Goal: Task Accomplishment & Management: Complete application form

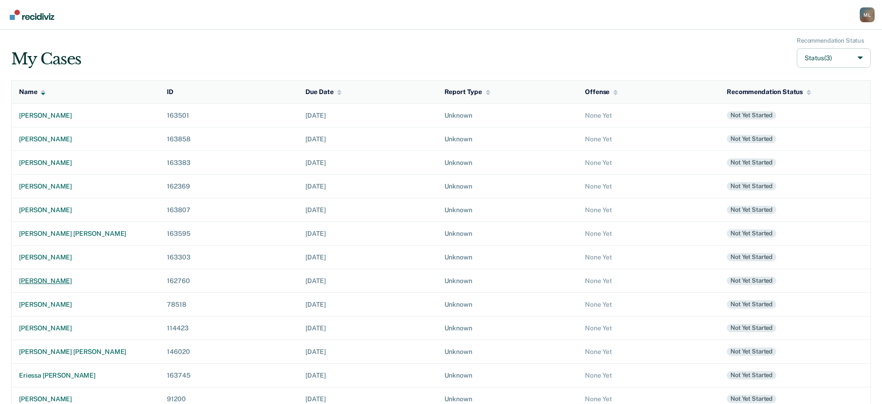
click at [60, 282] on div "[PERSON_NAME]" at bounding box center [85, 281] width 133 height 8
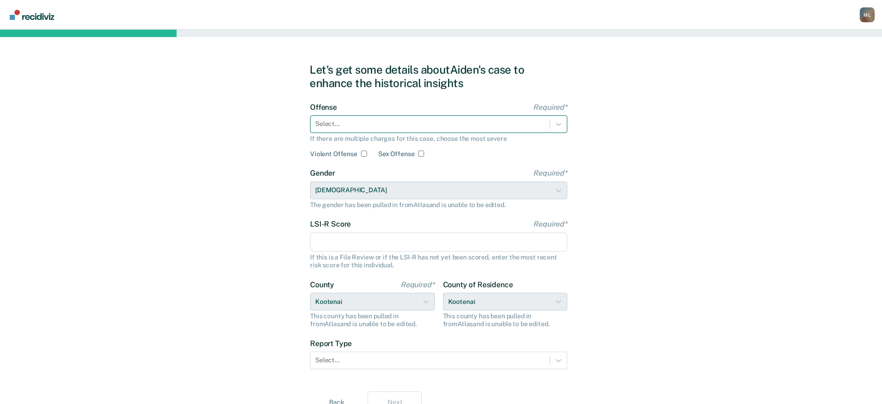
click at [351, 121] on div at bounding box center [430, 124] width 230 height 10
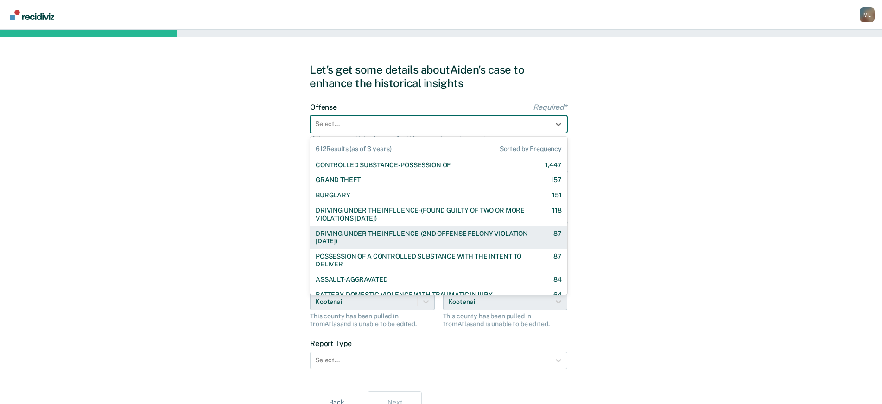
scroll to position [139, 0]
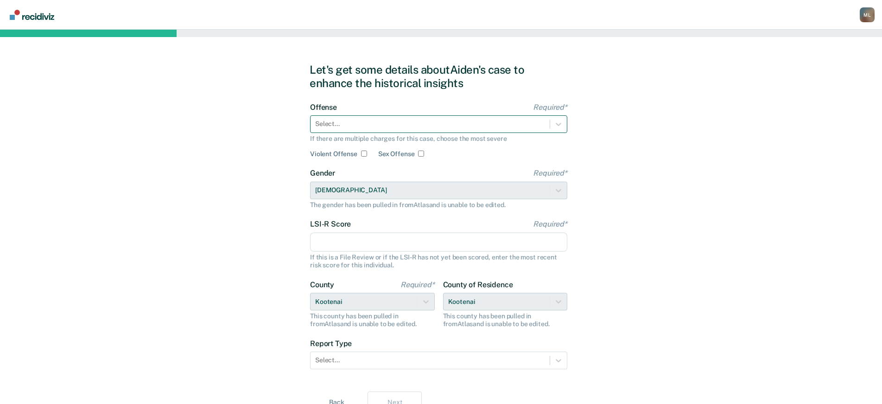
click at [396, 122] on div at bounding box center [430, 124] width 230 height 10
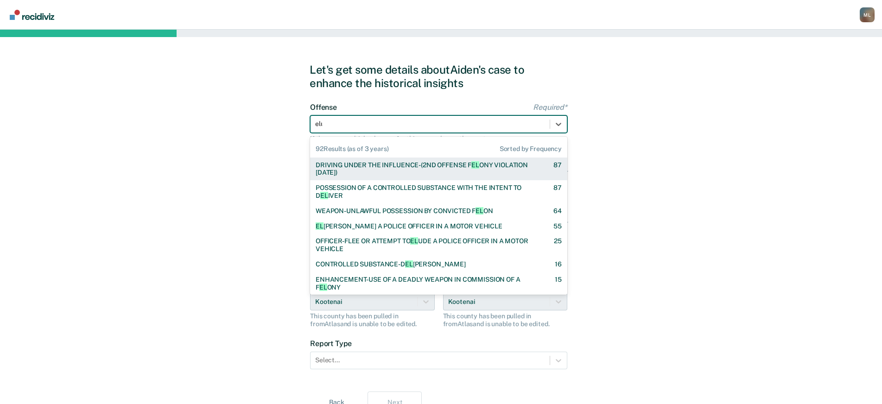
type input "elud"
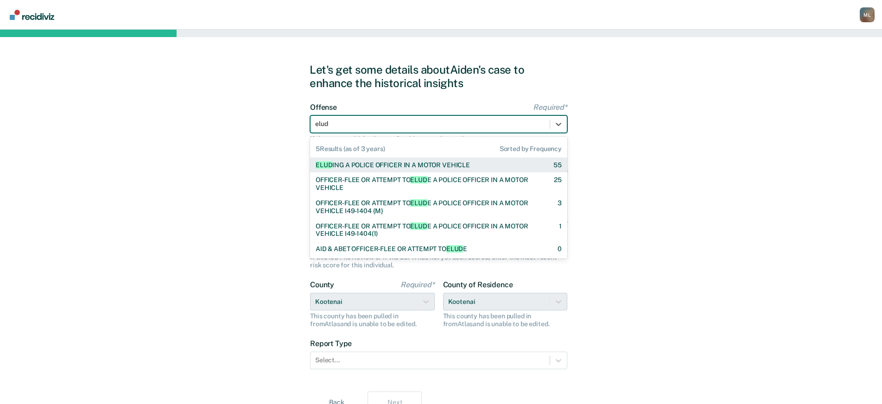
click at [353, 168] on div "ELUD ING A POLICE OFFICER IN A MOTOR VEHICLE" at bounding box center [393, 165] width 154 height 8
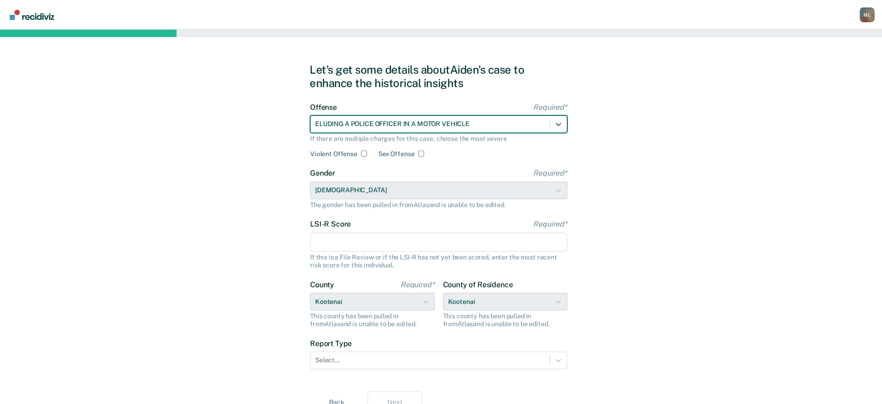
click at [341, 192] on div "Gender Required* [DEMOGRAPHIC_DATA] The gender has been pulled in from Atlas an…" at bounding box center [438, 189] width 257 height 40
click at [346, 239] on input "LSI-R Score Required*" at bounding box center [438, 242] width 257 height 19
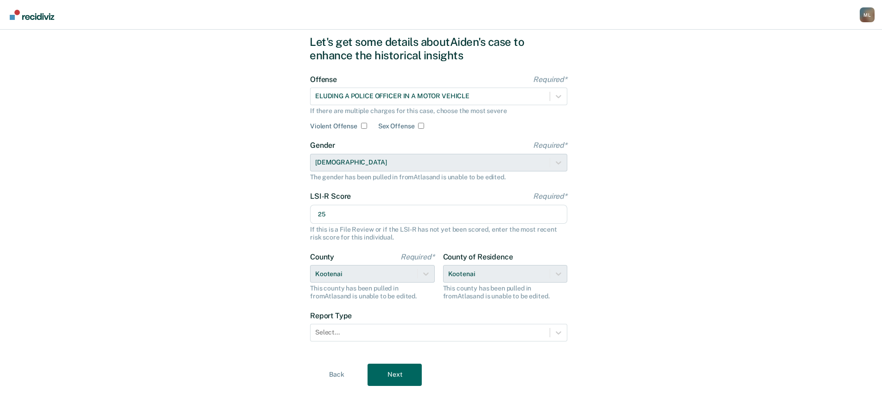
scroll to position [43, 0]
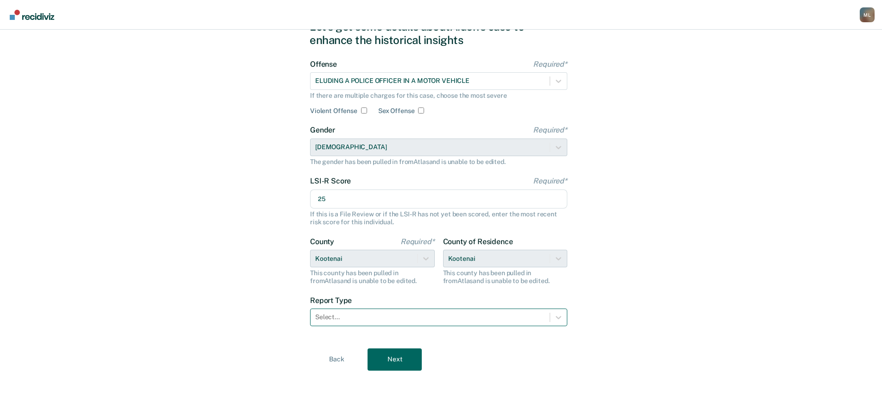
type input "25"
click at [417, 317] on div at bounding box center [430, 318] width 230 height 10
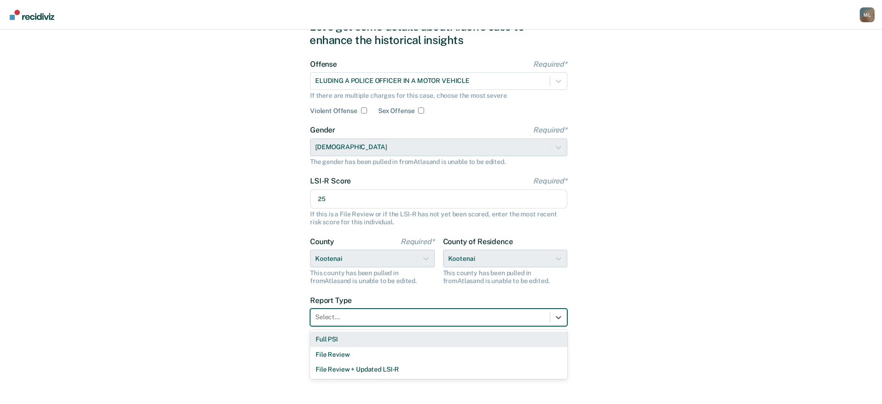
click at [353, 332] on div "Full PSI" at bounding box center [438, 339] width 257 height 15
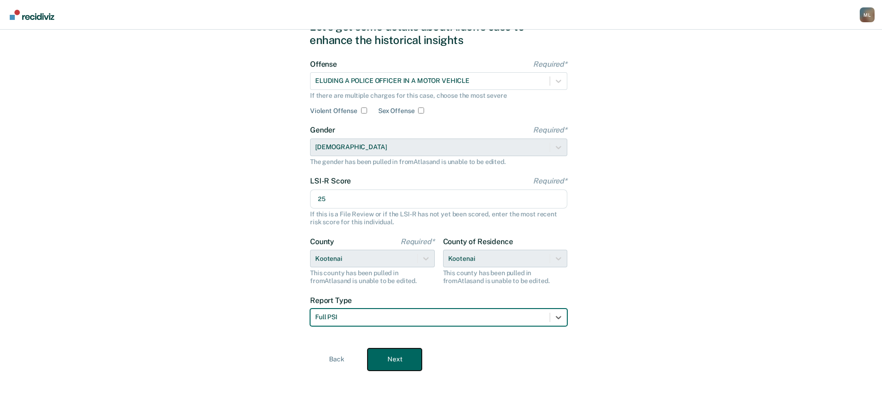
click at [398, 363] on button "Next" at bounding box center [395, 360] width 54 height 22
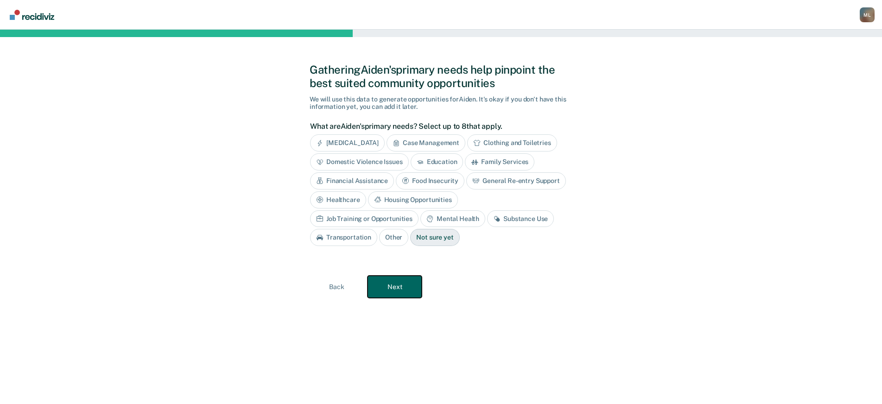
scroll to position [0, 0]
click at [424, 222] on div "Mental Health" at bounding box center [456, 219] width 65 height 17
click at [502, 221] on div "Substance Use" at bounding box center [535, 219] width 67 height 17
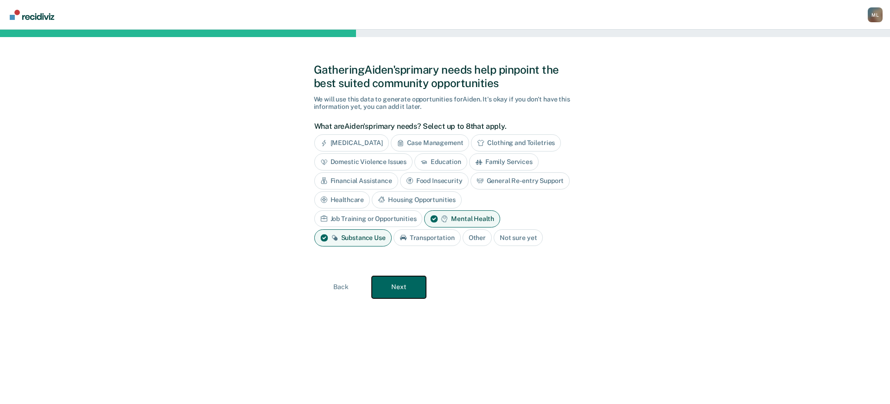
click at [398, 281] on button "Next" at bounding box center [399, 287] width 54 height 22
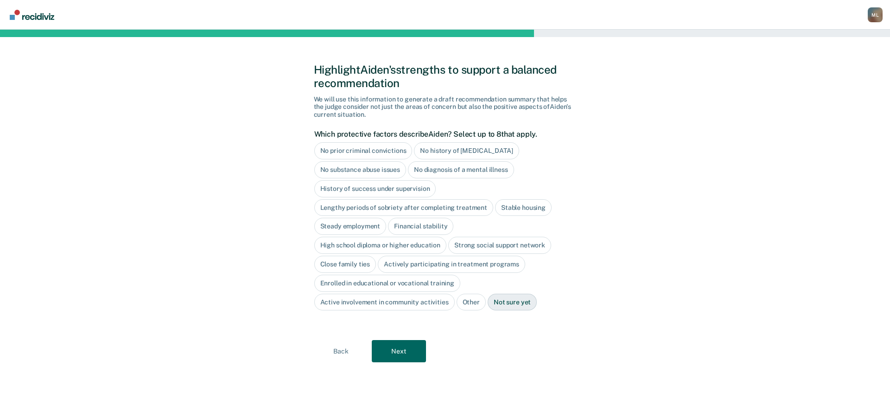
click at [525, 205] on div "Stable housing" at bounding box center [523, 207] width 57 height 17
click at [356, 224] on div "Steady employment" at bounding box center [350, 226] width 72 height 17
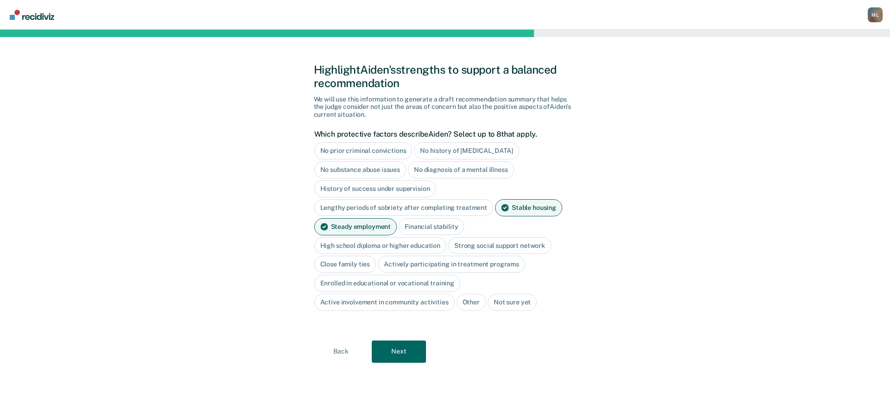
click at [345, 247] on div "High school diploma or higher education" at bounding box center [380, 245] width 133 height 17
click at [340, 266] on div "Close family ties" at bounding box center [345, 264] width 62 height 17
click at [413, 304] on div "Active involvement in community activities" at bounding box center [384, 302] width 141 height 17
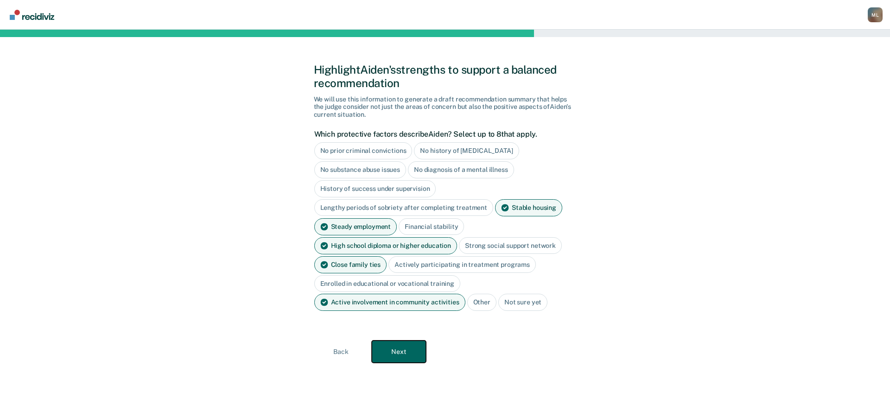
click at [405, 353] on button "Next" at bounding box center [399, 352] width 54 height 22
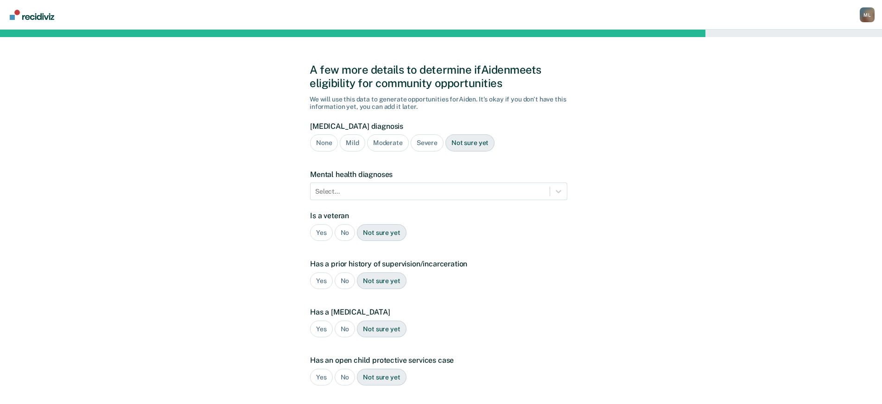
click at [430, 143] on div "Severe" at bounding box center [427, 142] width 33 height 17
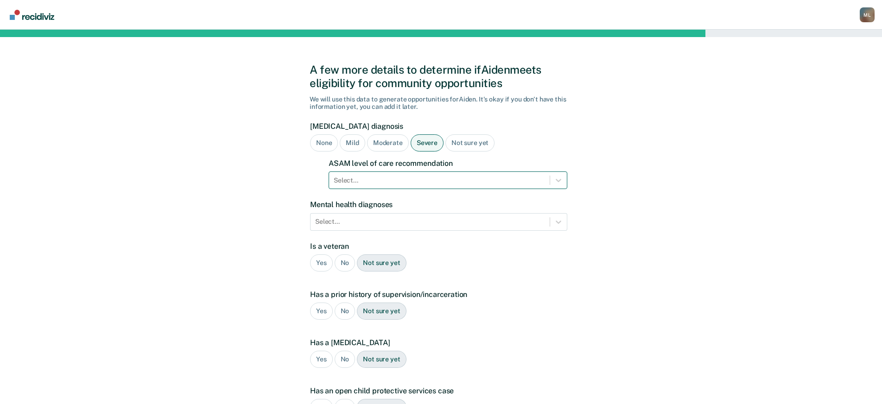
click at [407, 182] on div at bounding box center [439, 181] width 211 height 10
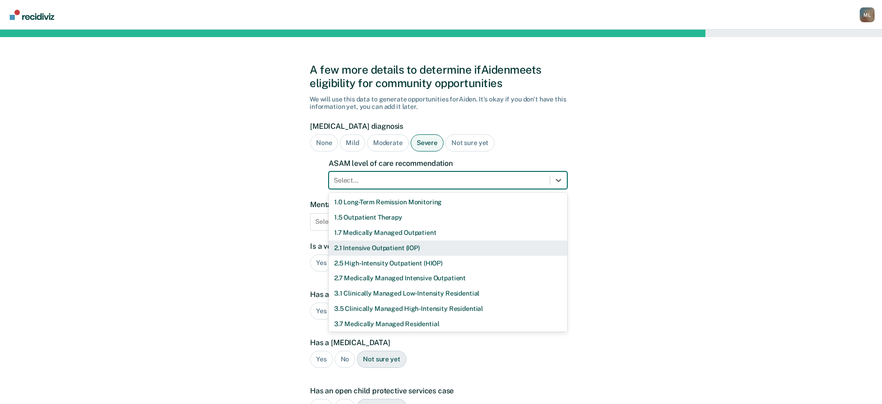
click at [370, 244] on div "2.1 Intensive Outpatient (IOP)" at bounding box center [448, 248] width 239 height 15
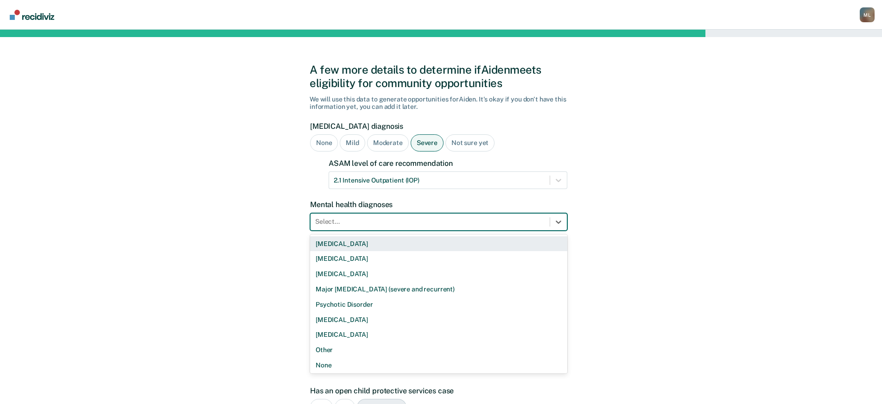
click at [357, 220] on div at bounding box center [430, 222] width 230 height 10
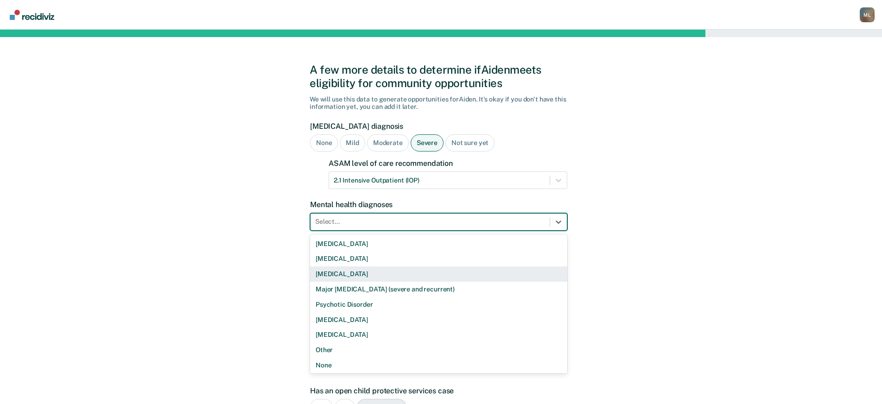
click at [620, 251] on div "A few more details to determine if Aiden meets eligibility for community opport…" at bounding box center [441, 290] width 882 height 520
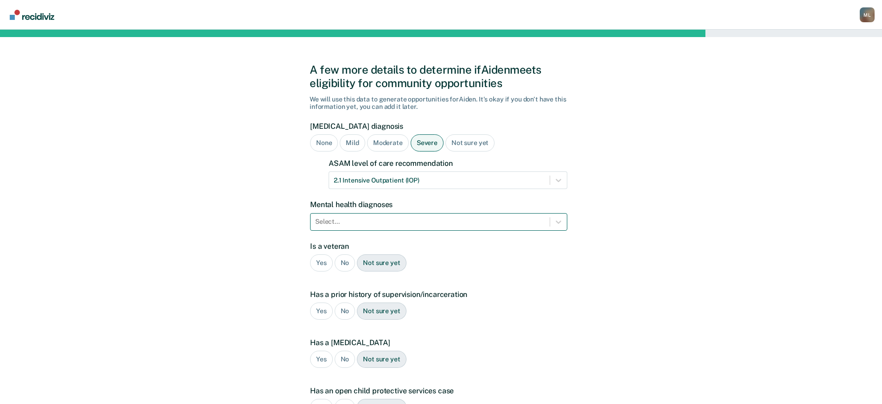
click at [336, 226] on div at bounding box center [430, 222] width 230 height 10
click at [612, 284] on div "A few more details to determine if Aiden meets eligibility for community opport…" at bounding box center [441, 290] width 882 height 520
click at [341, 264] on div "No" at bounding box center [345, 263] width 21 height 17
click at [379, 315] on div "Not sure yet" at bounding box center [381, 311] width 49 height 17
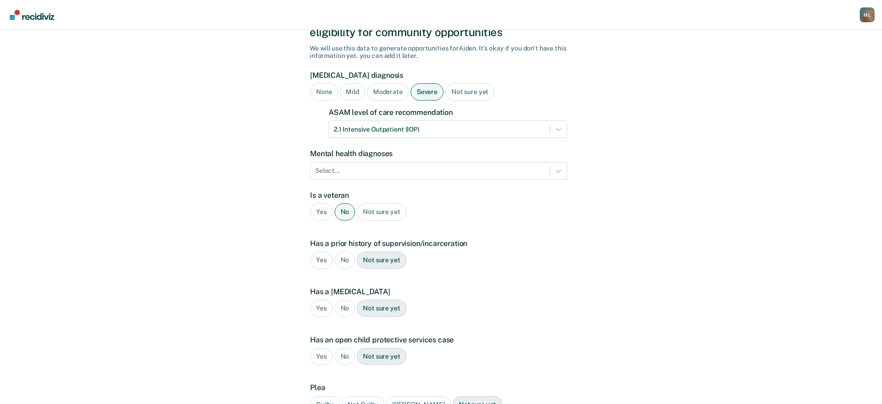
scroll to position [93, 0]
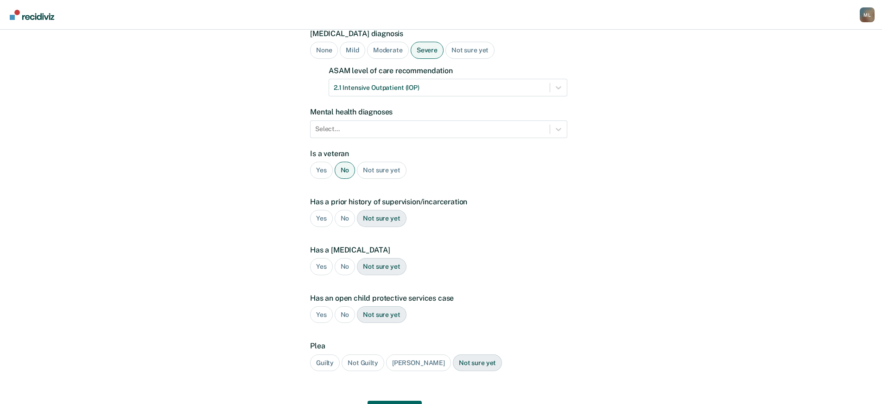
click at [344, 267] on div "No" at bounding box center [345, 266] width 21 height 17
click at [342, 316] on div "No" at bounding box center [345, 315] width 21 height 17
click at [323, 363] on div "Guilty" at bounding box center [325, 363] width 30 height 17
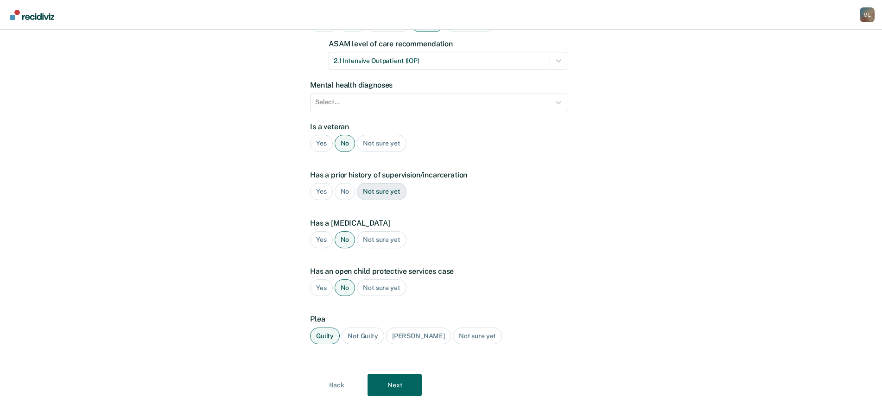
scroll to position [145, 0]
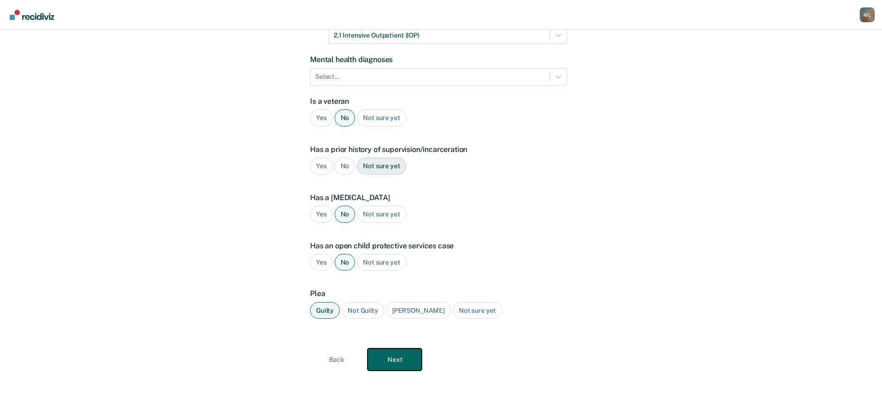
click at [385, 356] on button "Next" at bounding box center [395, 360] width 54 height 22
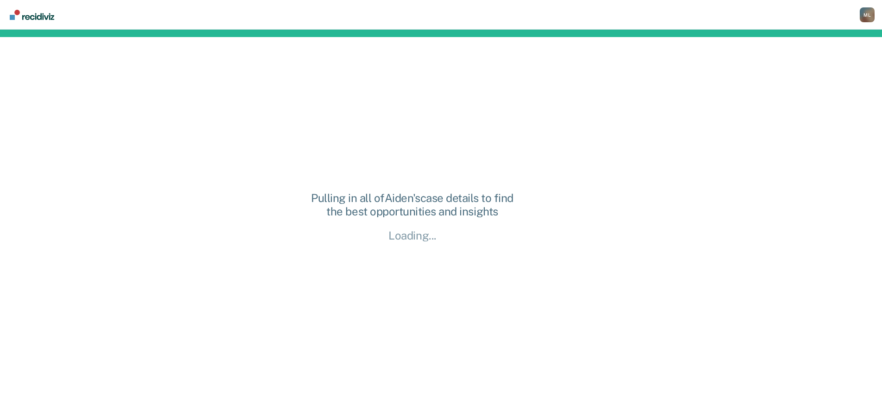
scroll to position [0, 0]
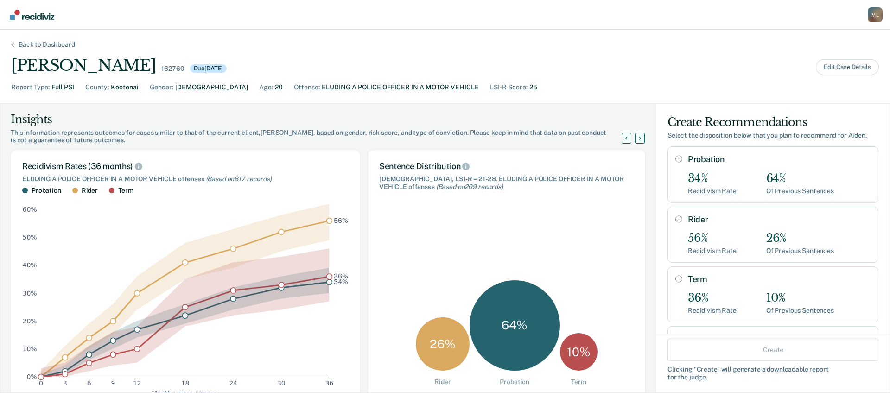
click at [679, 159] on div "Probation 34% Recidivism Rate 64% Of Previous Sentences" at bounding box center [773, 175] width 211 height 56
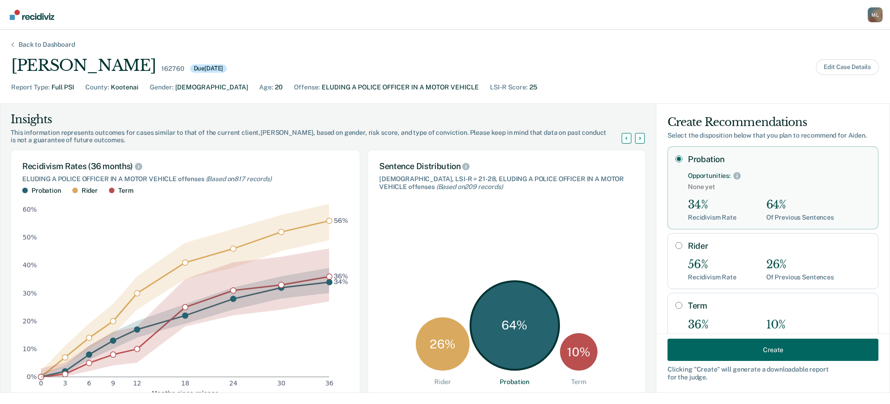
radio input "true"
click at [738, 347] on button "Create" at bounding box center [773, 350] width 211 height 22
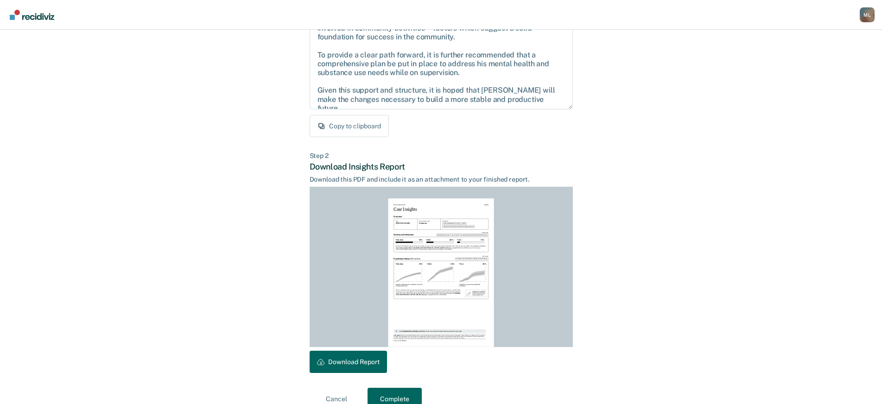
scroll to position [124, 0]
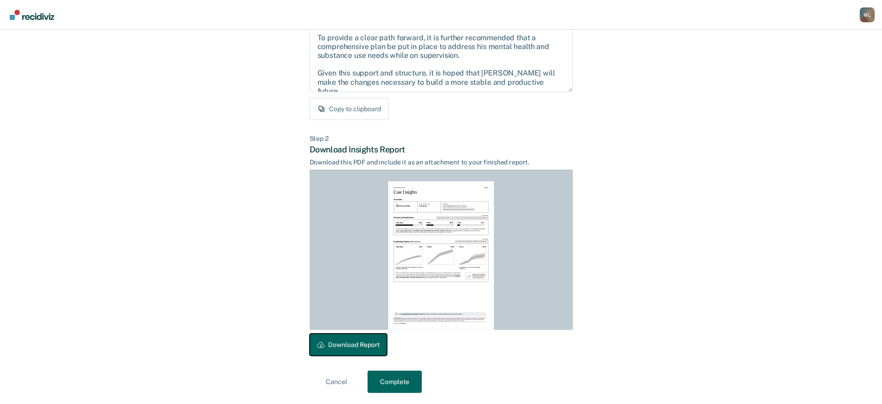
click at [374, 344] on button "Download Report" at bounding box center [348, 345] width 77 height 22
click at [398, 382] on button "Complete" at bounding box center [395, 382] width 54 height 22
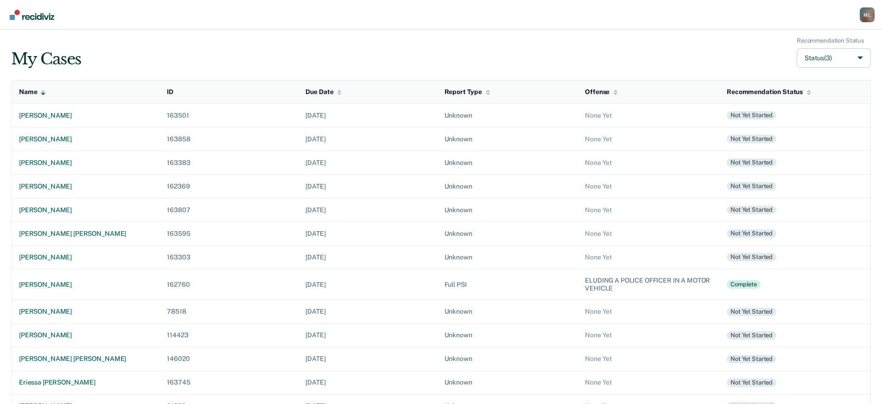
click at [869, 11] on div "M L" at bounding box center [867, 14] width 15 height 15
drag, startPoint x: 815, startPoint y: 59, endPoint x: 811, endPoint y: 63, distance: 5.3
click at [814, 59] on link "Log Out" at bounding box center [828, 60] width 77 height 8
